Goal: Task Accomplishment & Management: Use online tool/utility

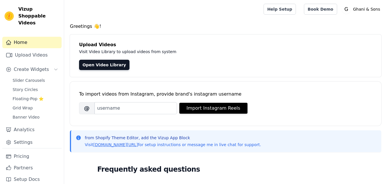
scroll to position [7, 0]
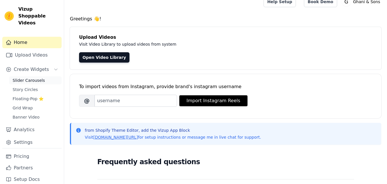
click at [14, 77] on span "Slider Carousels" at bounding box center [29, 80] width 32 height 6
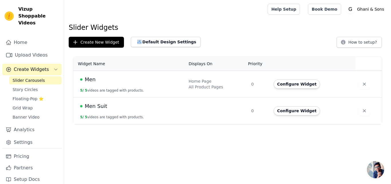
click at [145, 81] on div "Men" at bounding box center [131, 79] width 102 height 8
click at [145, 83] on div "Men" at bounding box center [131, 79] width 102 height 8
click at [166, 90] on td "Men 5 / 5 videos are tagged with products." at bounding box center [129, 84] width 112 height 27
click at [295, 85] on button "Configure Widget" at bounding box center [297, 83] width 46 height 9
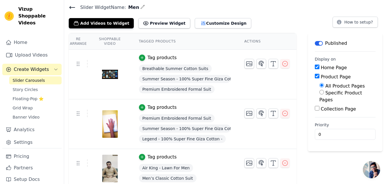
scroll to position [26, 0]
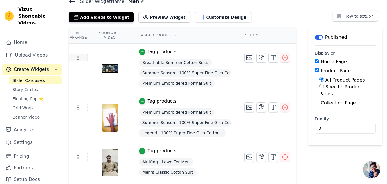
click at [77, 56] on icon at bounding box center [78, 57] width 7 height 7
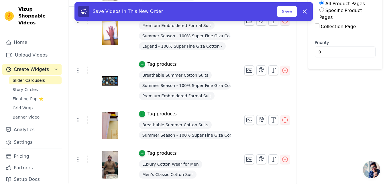
scroll to position [102, 0]
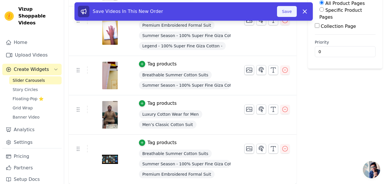
click at [289, 8] on button "Save" at bounding box center [286, 11] width 19 height 11
click at [289, 14] on div "Re Arrange Shoppable Video Tagged Products Actions Tag products Air King - Lawn…" at bounding box center [183, 67] width 228 height 234
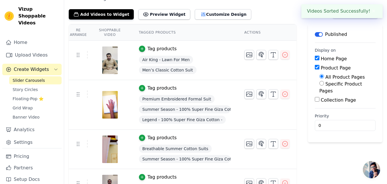
scroll to position [27, 0]
